Goal: Obtain resource: Download file/media

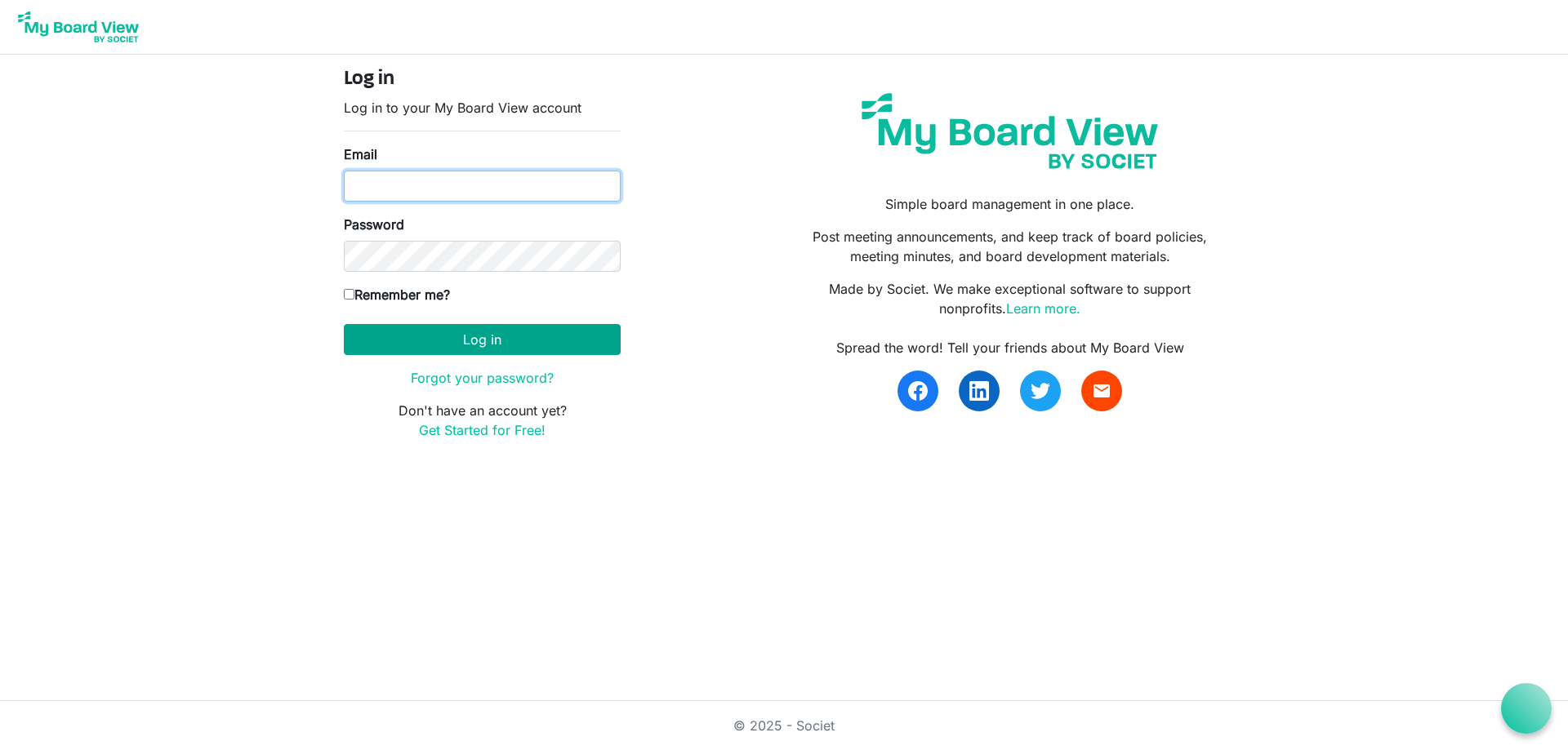
type input "dbernard@shermanchamber.us"
click at [446, 335] on button "Log in" at bounding box center [482, 339] width 277 height 31
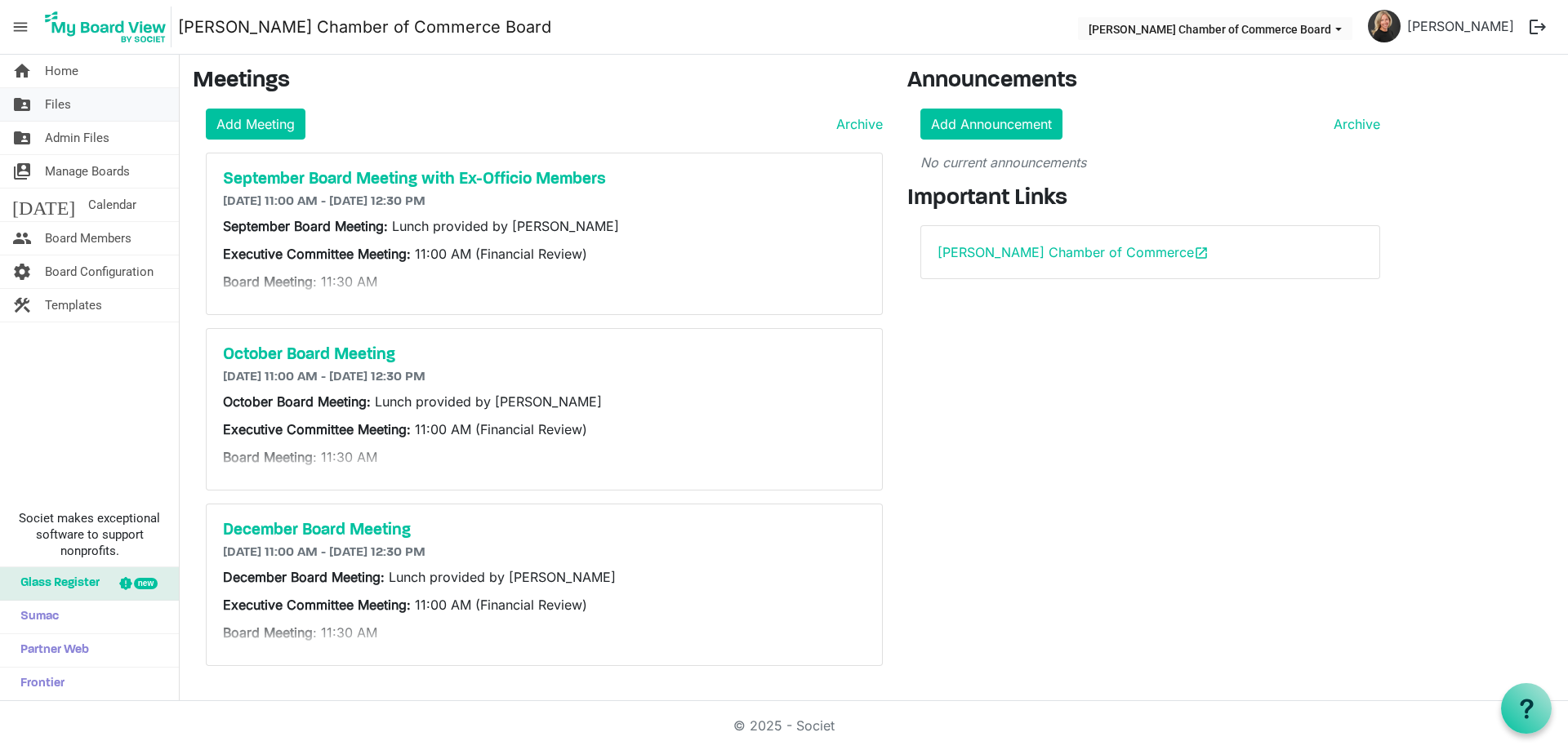
click at [69, 104] on span "Files" at bounding box center [58, 104] width 26 height 33
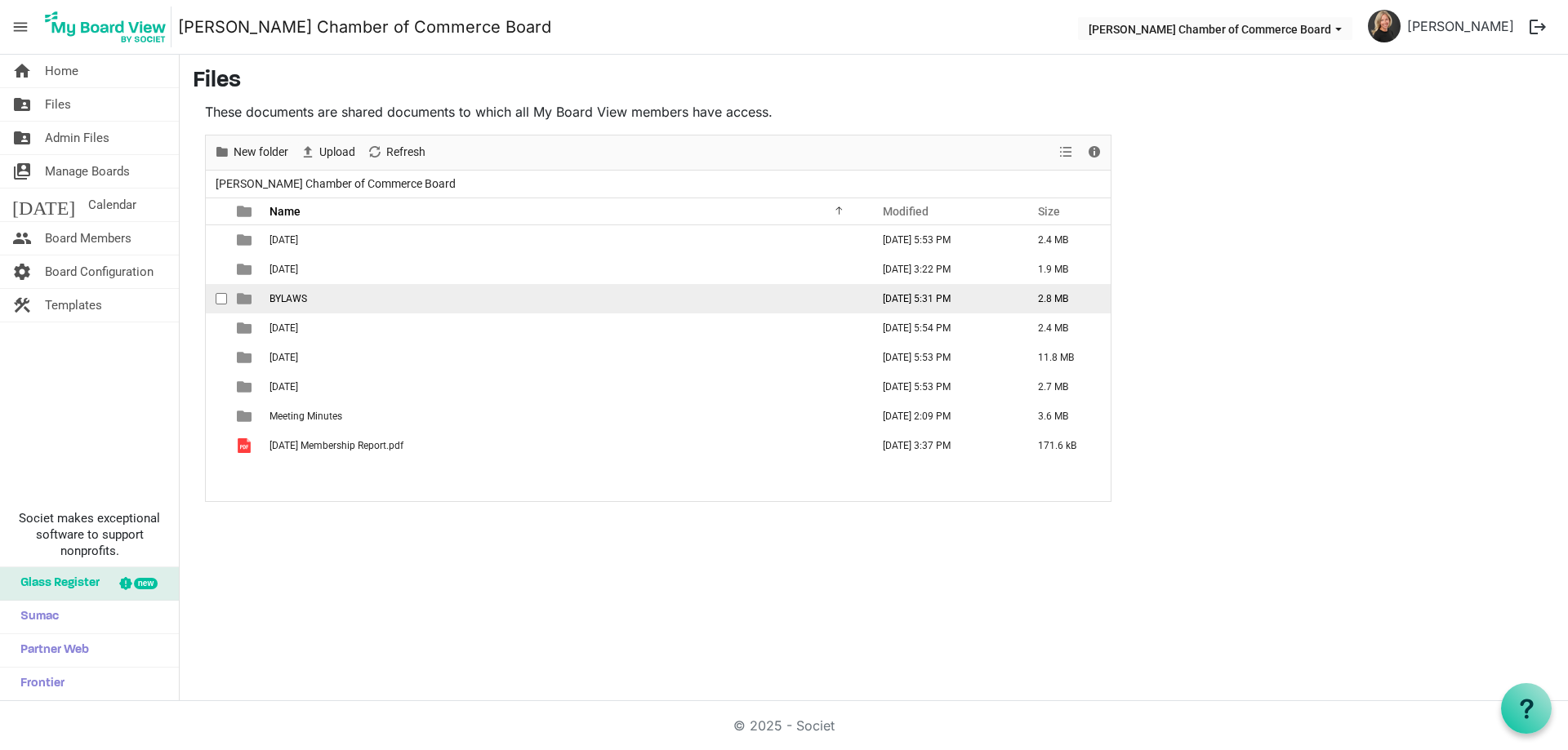
click at [301, 295] on span "BYLAWS" at bounding box center [288, 299] width 37 height 11
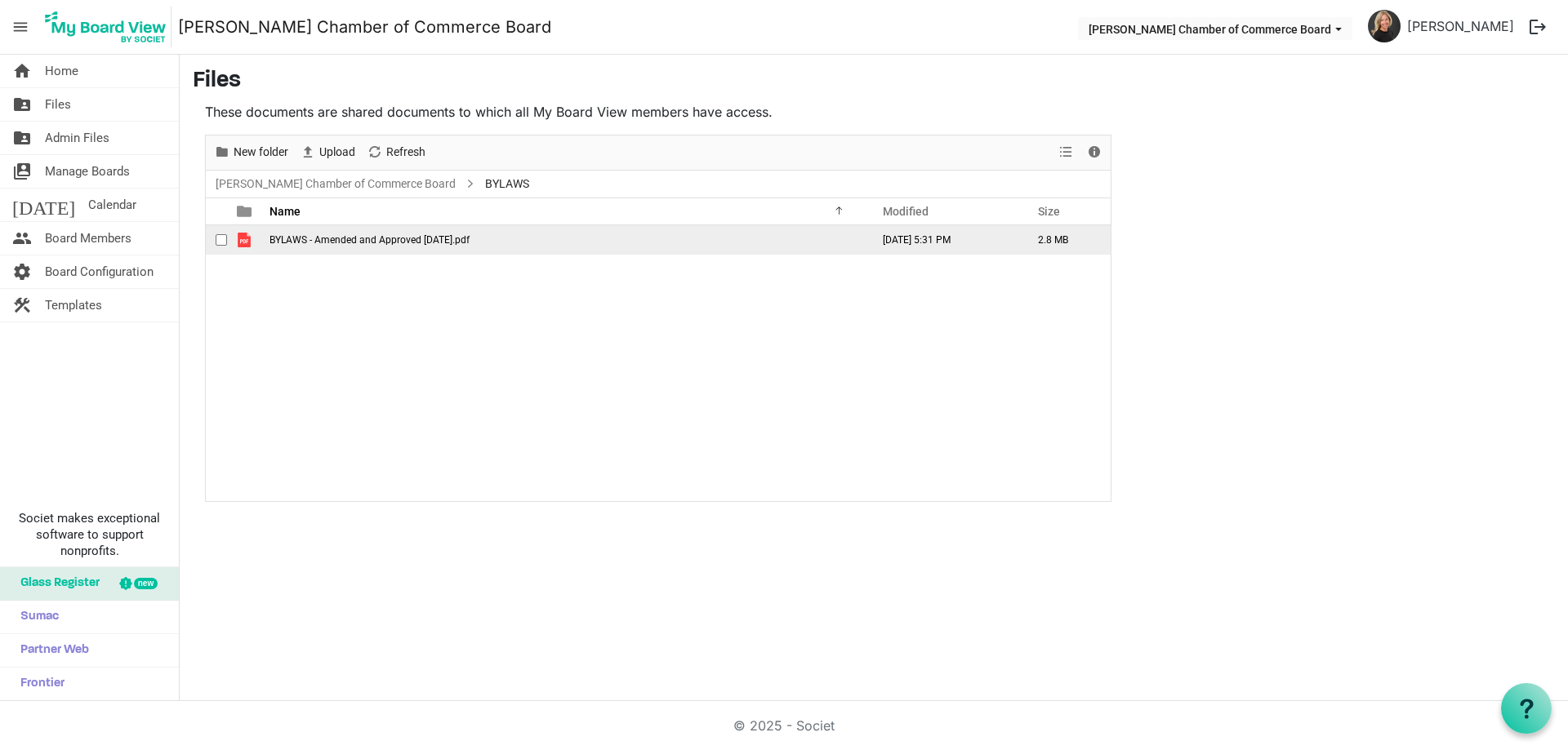
click at [318, 242] on span "BYLAWS - Amended and Approved [DATE].pdf" at bounding box center [369, 239] width 200 height 11
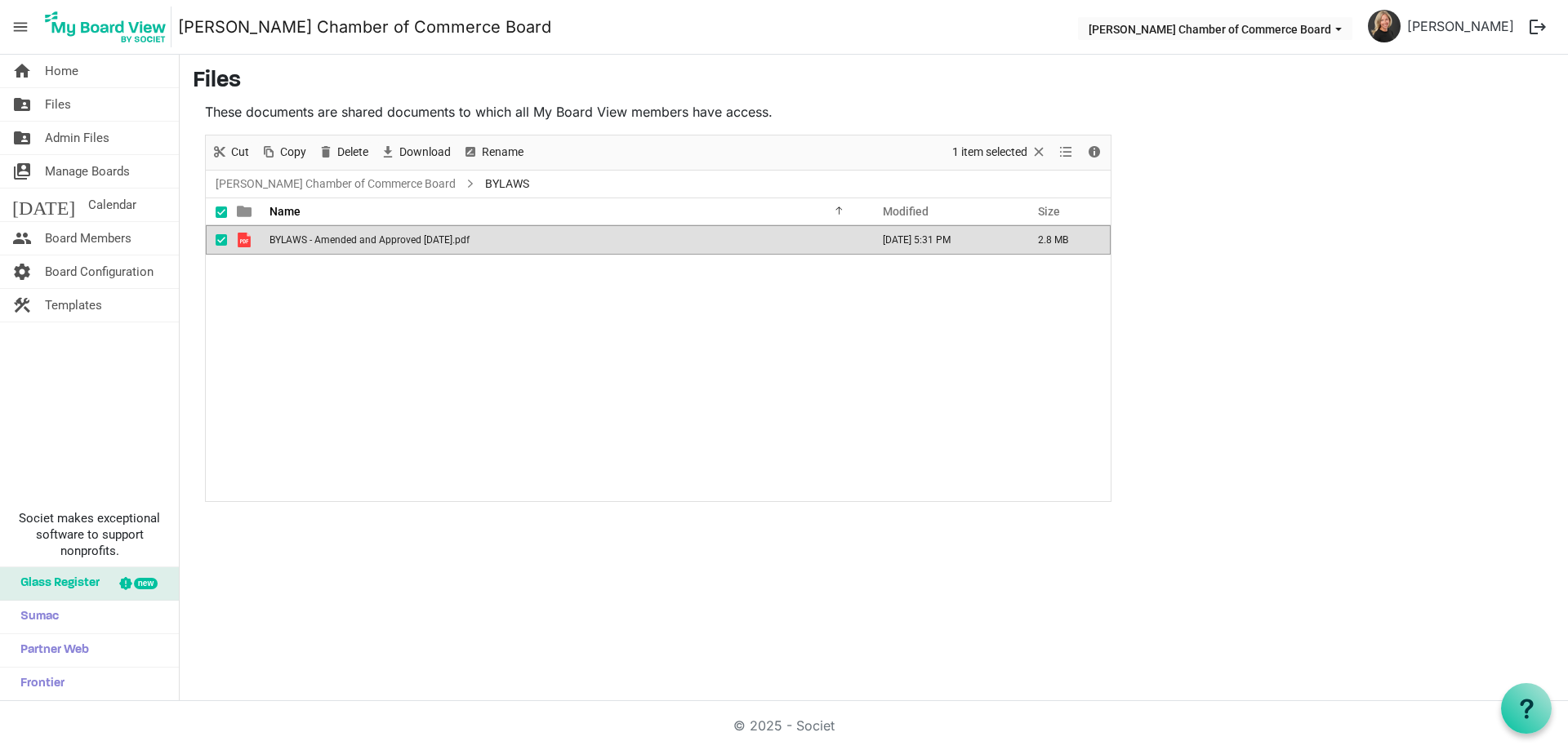
click at [318, 242] on span "BYLAWS - Amended and Approved [DATE].pdf" at bounding box center [369, 239] width 200 height 11
click at [78, 239] on span "Board Members" at bounding box center [88, 238] width 87 height 33
